Goal: Task Accomplishment & Management: Manage account settings

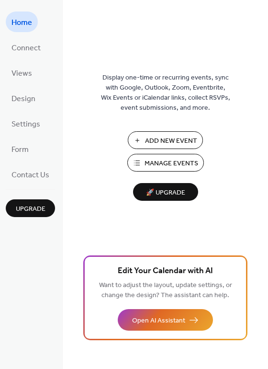
click at [174, 162] on span "Manage Events" at bounding box center [172, 164] width 54 height 10
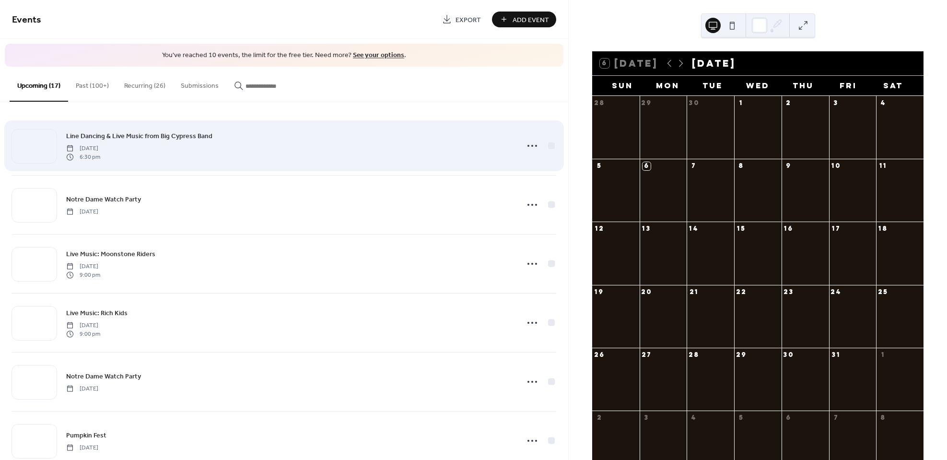
click at [150, 133] on span "Line Dancing & Live Music from Big Cypress Band" at bounding box center [139, 136] width 146 height 10
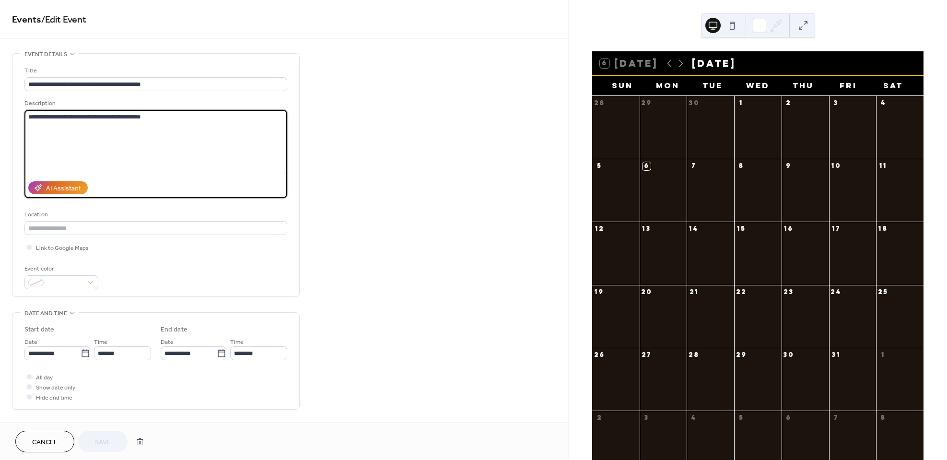
drag, startPoint x: 172, startPoint y: 123, endPoint x: -1, endPoint y: 123, distance: 173.1
click at [0, 123] on html "**********" at bounding box center [473, 230] width 947 height 460
